Goal: Find specific page/section: Find specific page/section

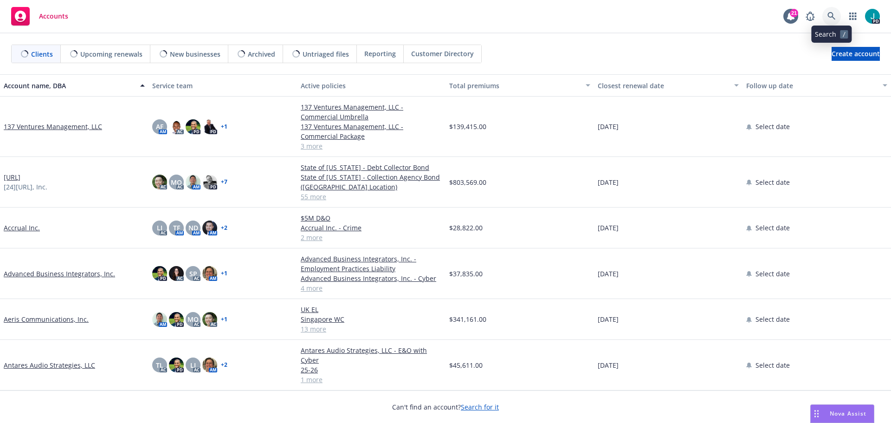
click at [829, 16] on icon at bounding box center [831, 16] width 8 height 8
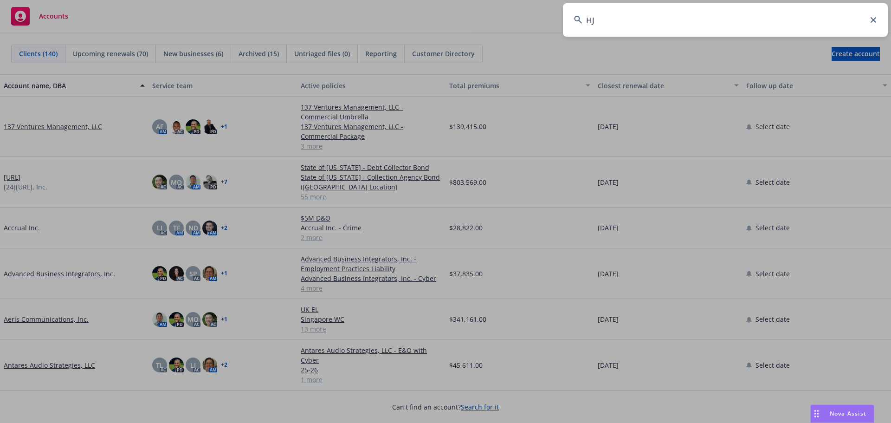
type input "H"
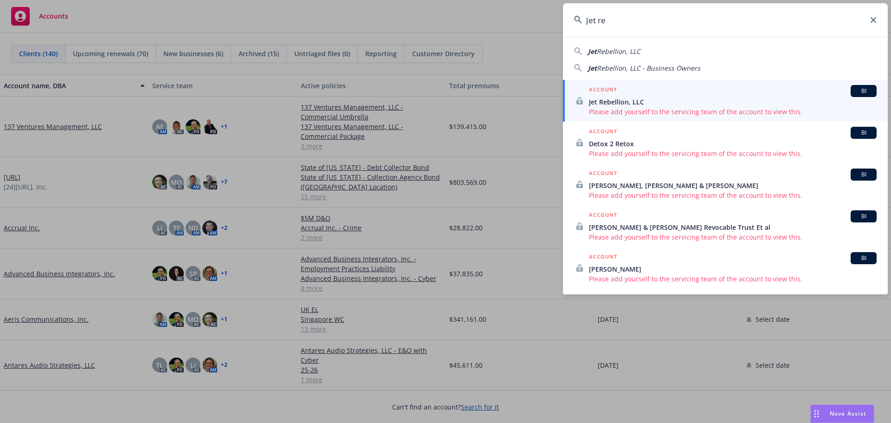
click at [621, 52] on span "Rebellion, LLC" at bounding box center [619, 51] width 44 height 9
type input "Jet Rebellion, LLC"
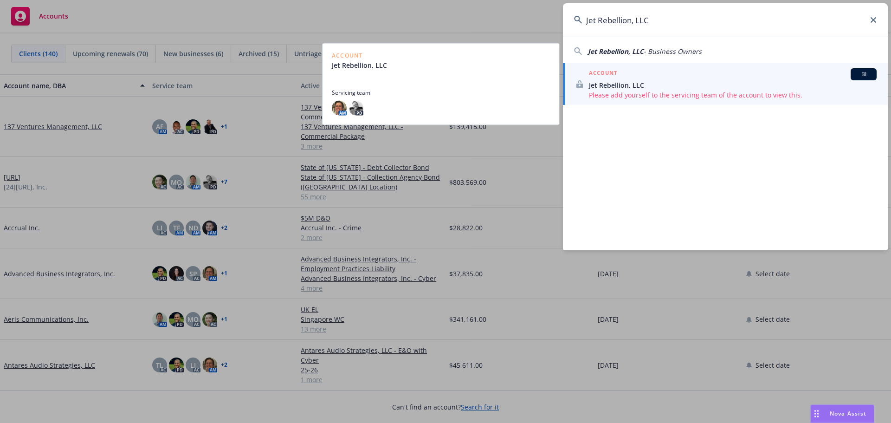
click at [628, 84] on span "Jet Rebellion, LLC" at bounding box center [733, 85] width 288 height 10
